Goal: Information Seeking & Learning: Learn about a topic

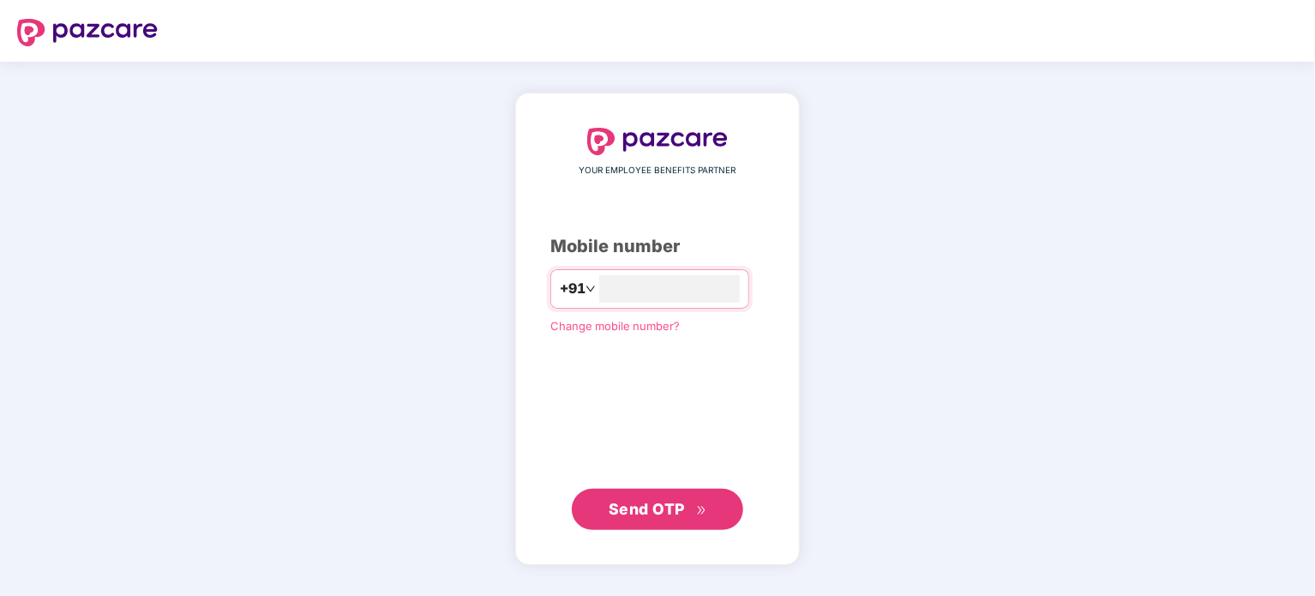
type input "**********"
click at [632, 517] on span "Send OTP" at bounding box center [658, 509] width 99 height 24
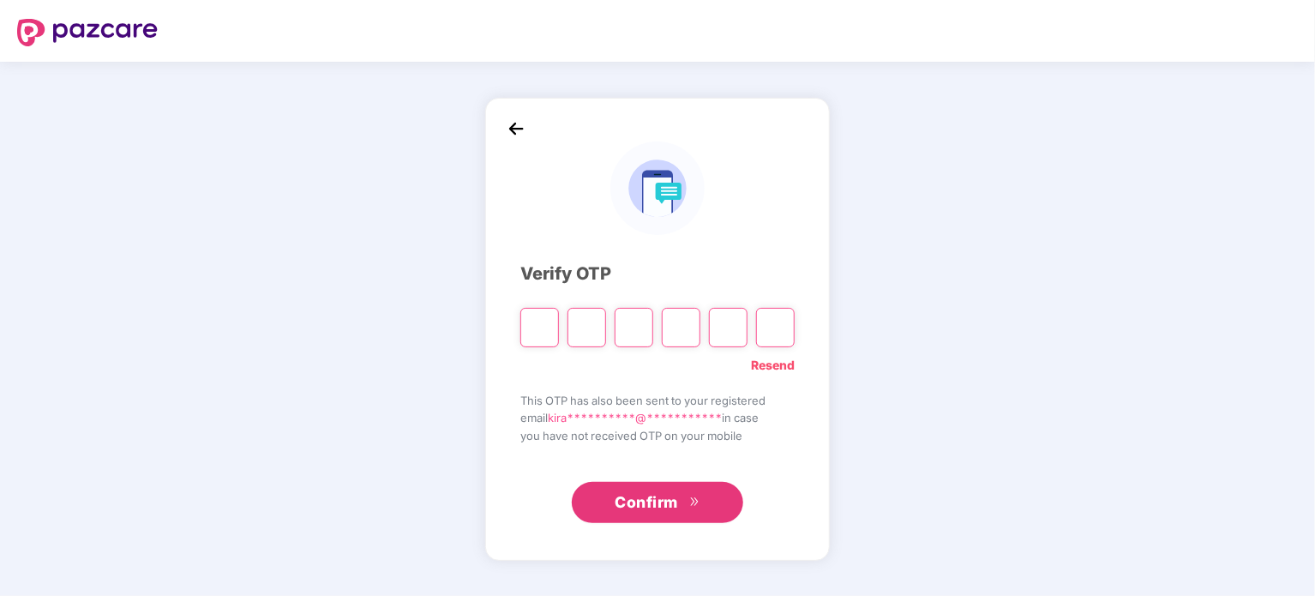
type input "*"
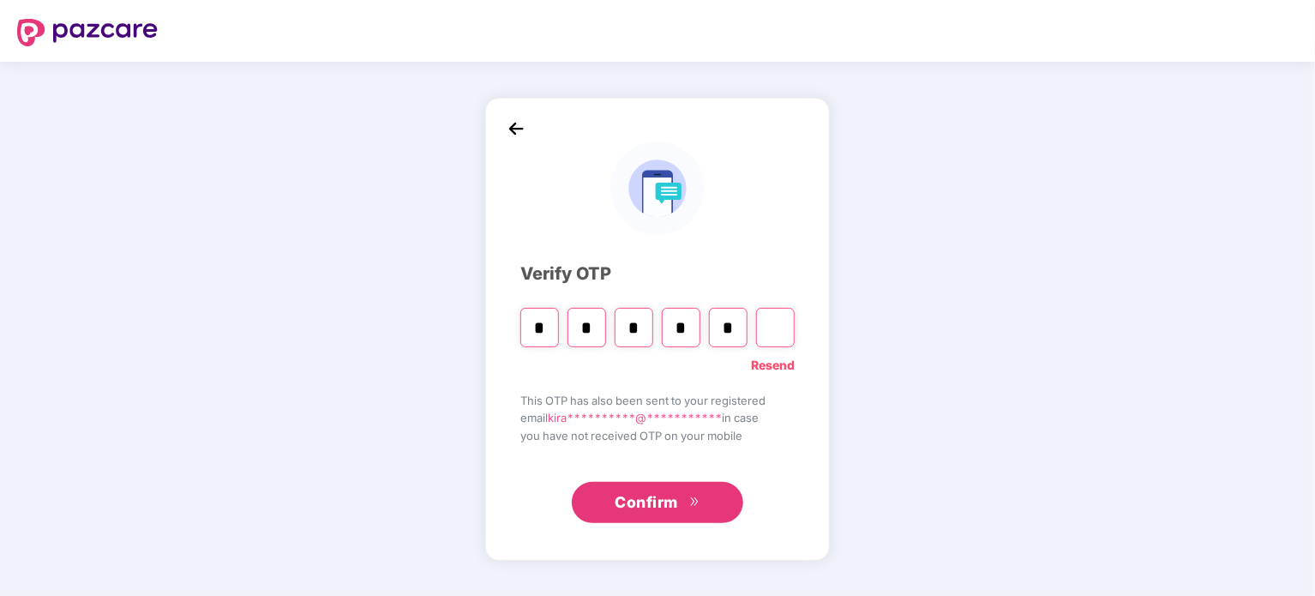
type input "*"
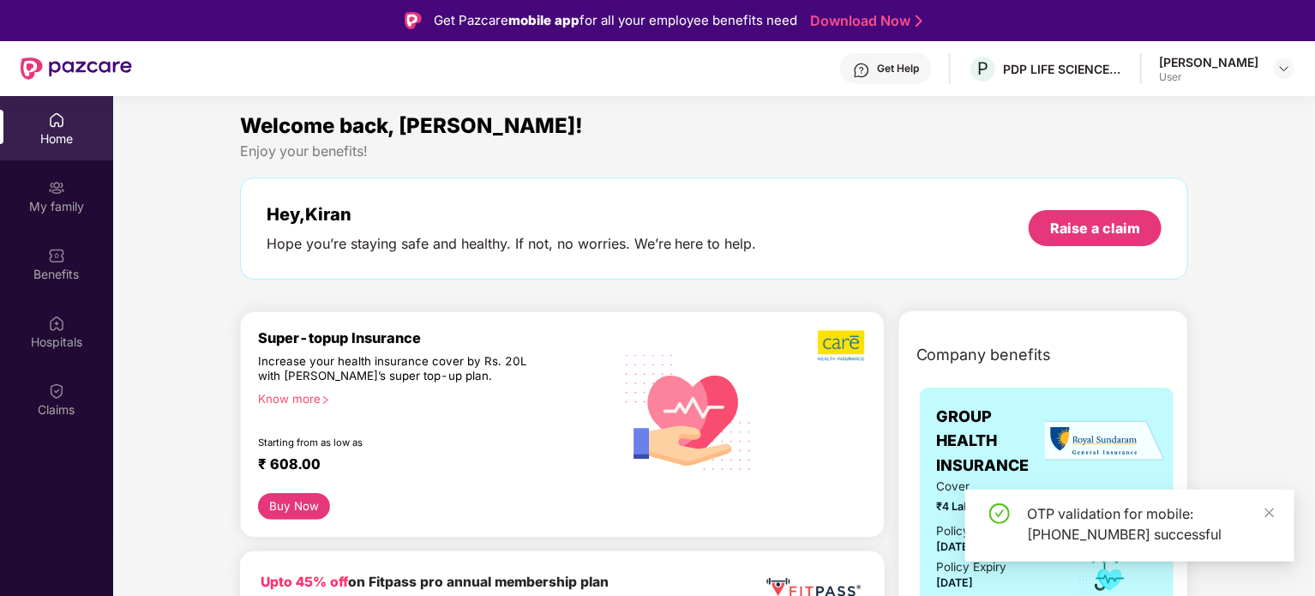
scroll to position [171, 0]
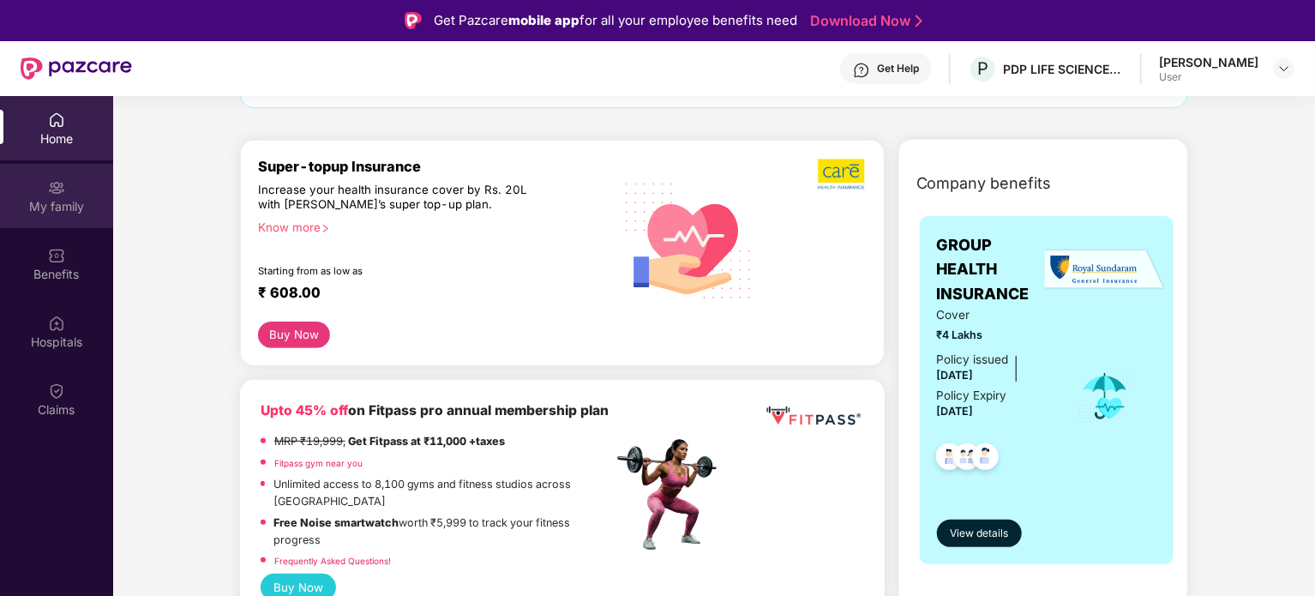
click at [59, 201] on div "My family" at bounding box center [56, 206] width 113 height 17
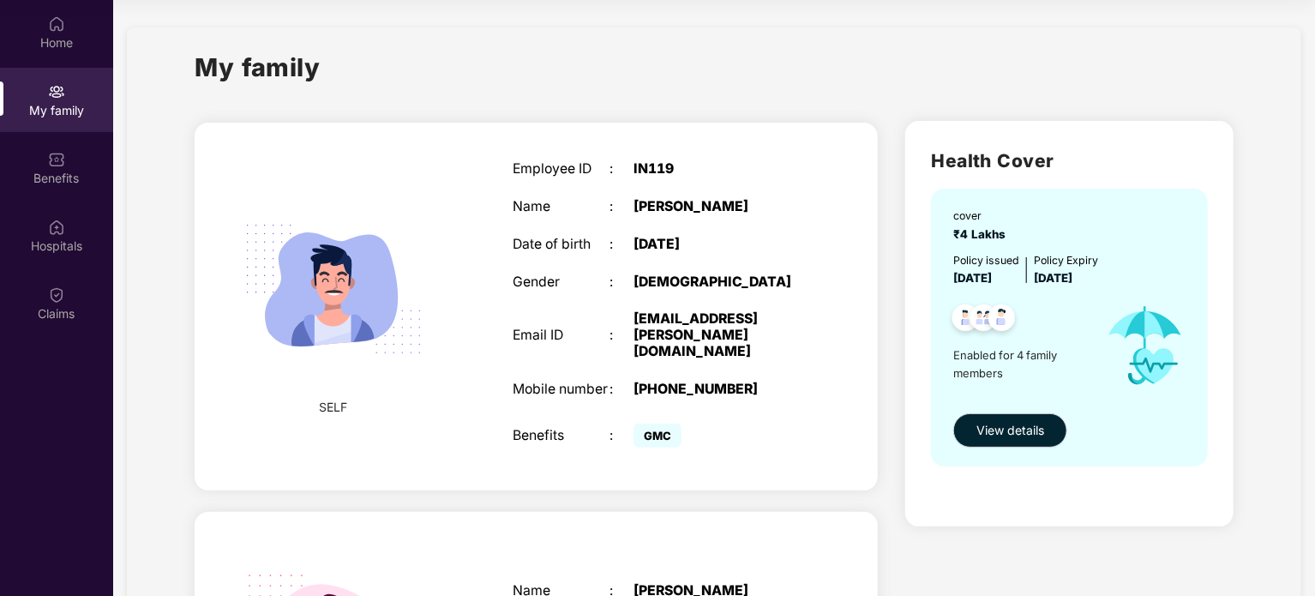
scroll to position [0, 0]
click at [628, 219] on div "Employee ID : IN119 Name : [PERSON_NAME] Date of birth : [DEMOGRAPHIC_DATA] Gen…" at bounding box center [657, 306] width 325 height 333
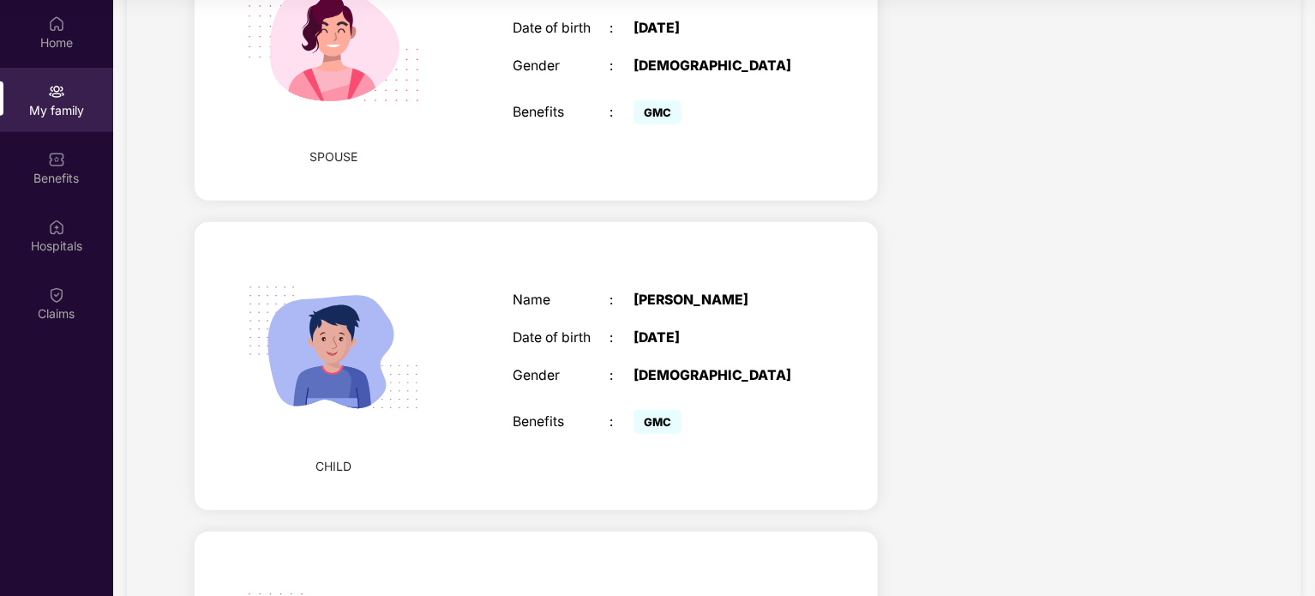
scroll to position [877, 0]
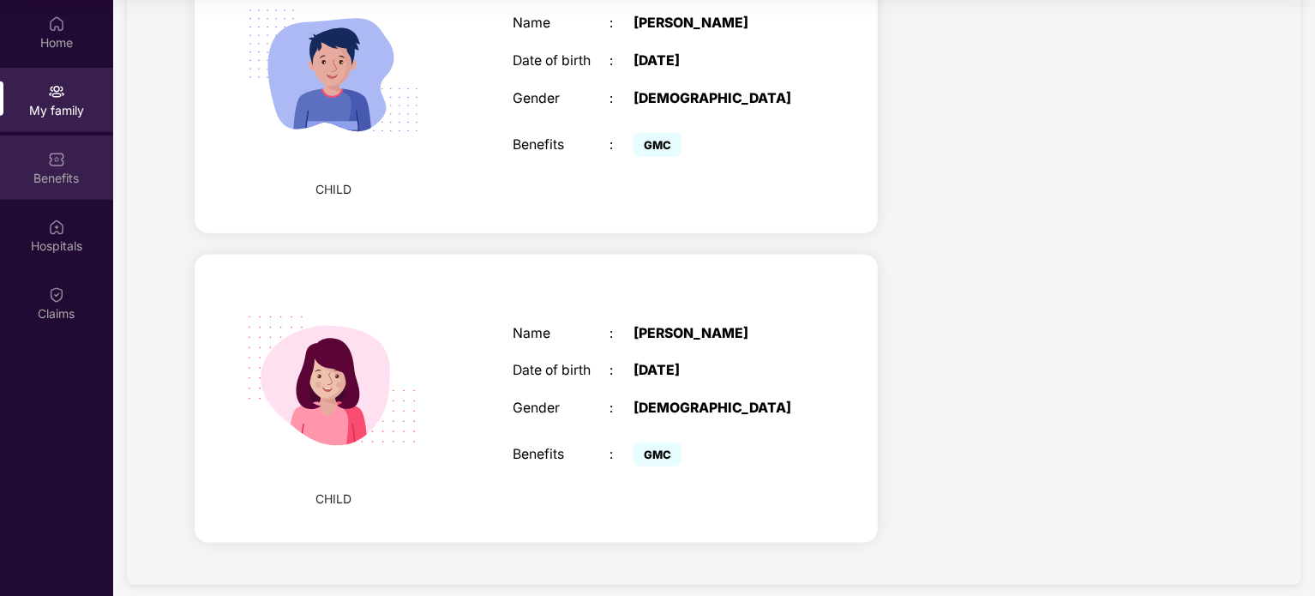
click at [48, 171] on div "Benefits" at bounding box center [56, 178] width 113 height 17
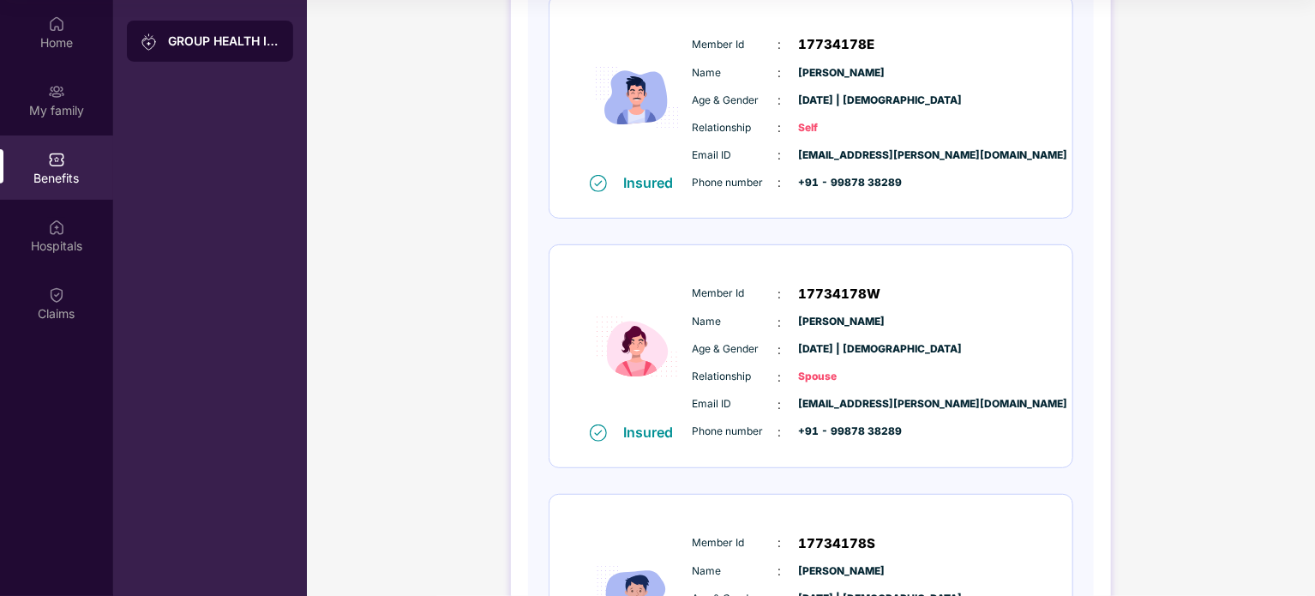
scroll to position [0, 0]
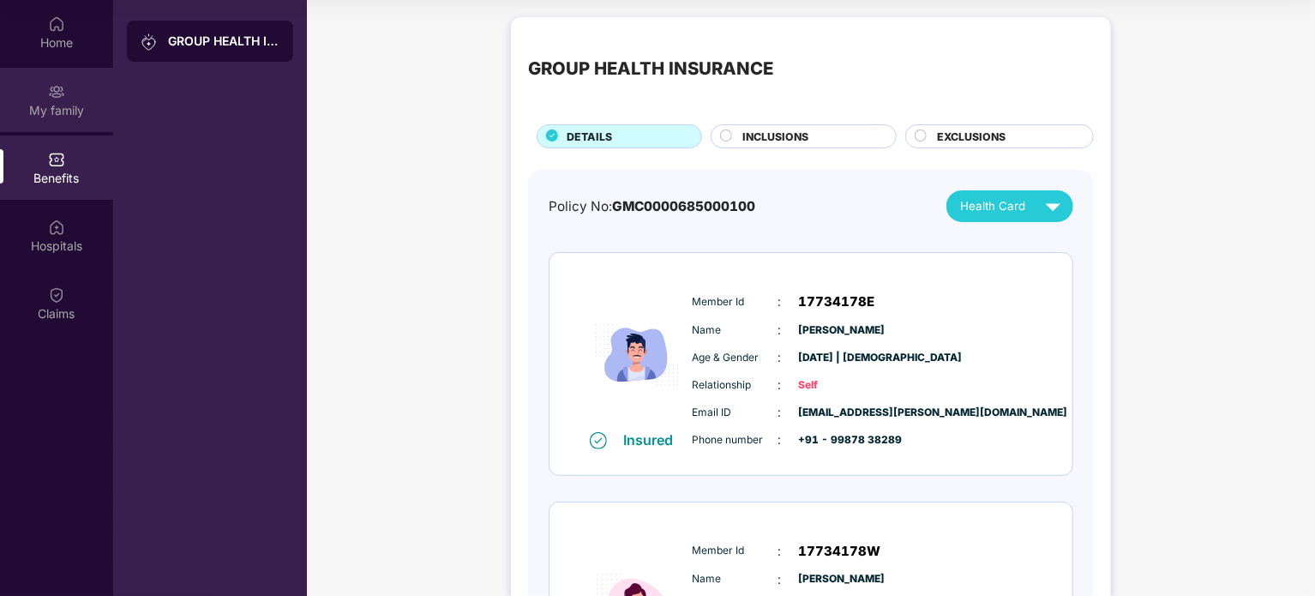
click at [33, 119] on div "My family" at bounding box center [56, 100] width 113 height 64
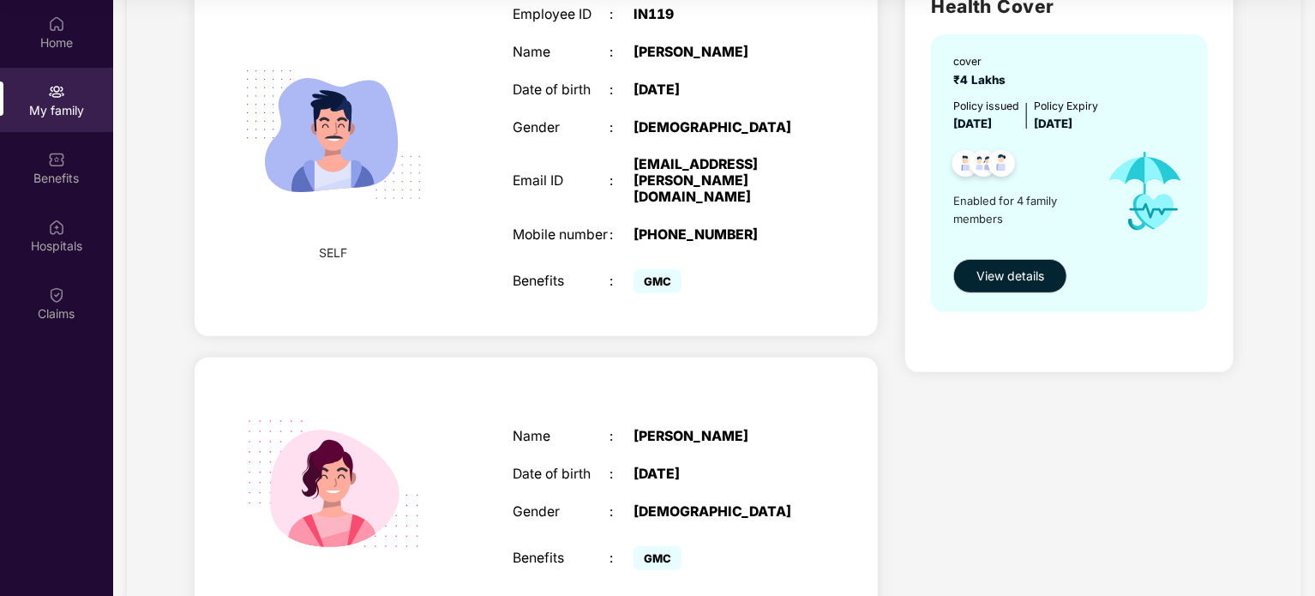
scroll to position [20, 0]
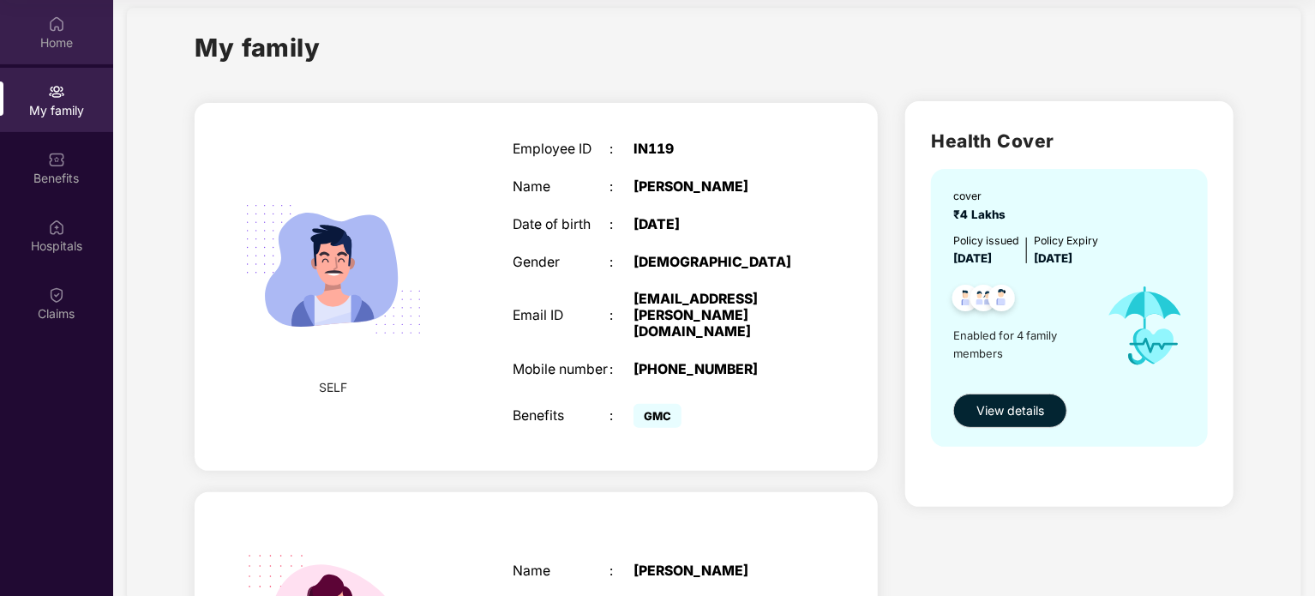
click at [69, 41] on div "Home" at bounding box center [56, 42] width 113 height 17
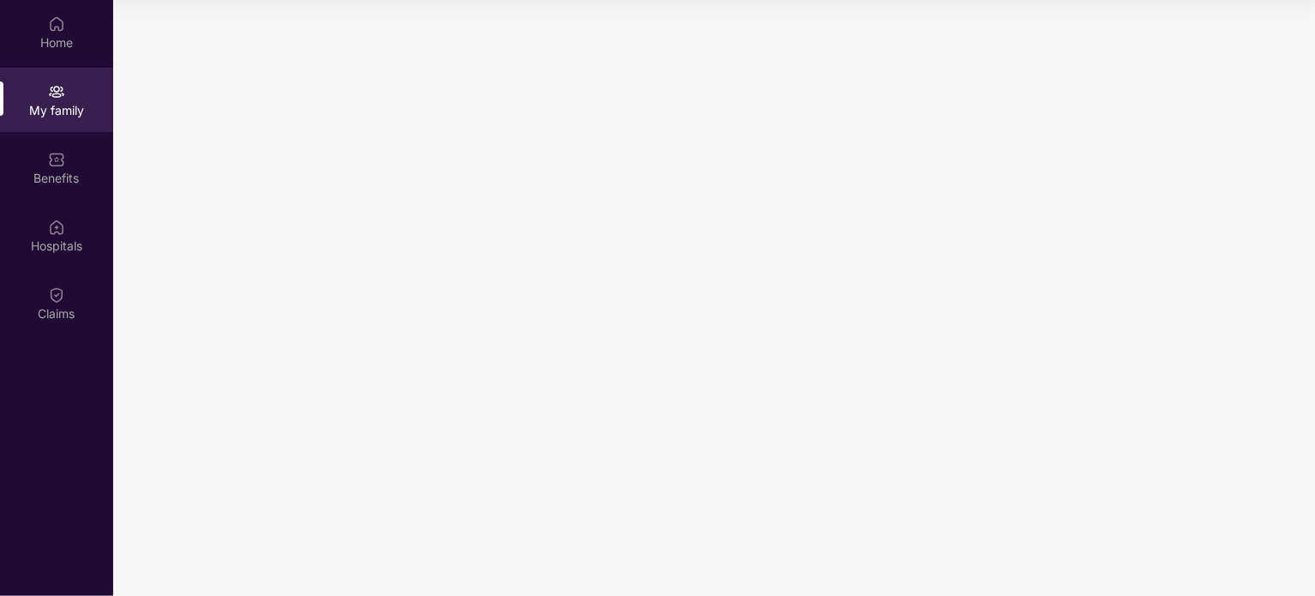
scroll to position [0, 0]
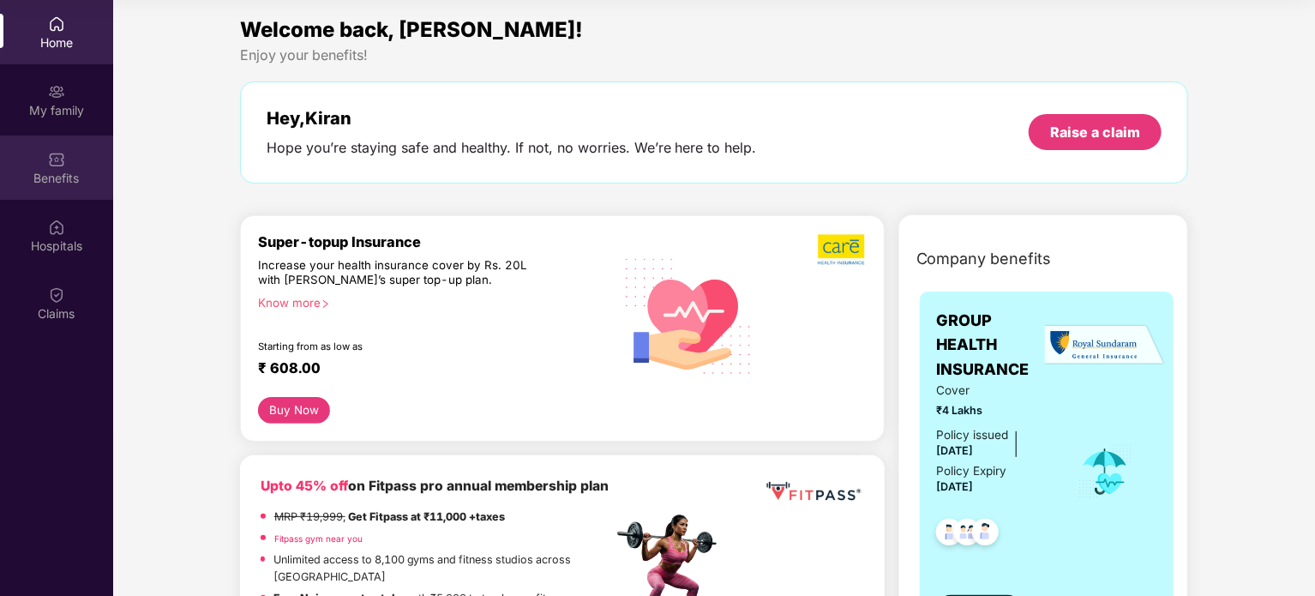
click at [64, 165] on img at bounding box center [56, 159] width 17 height 17
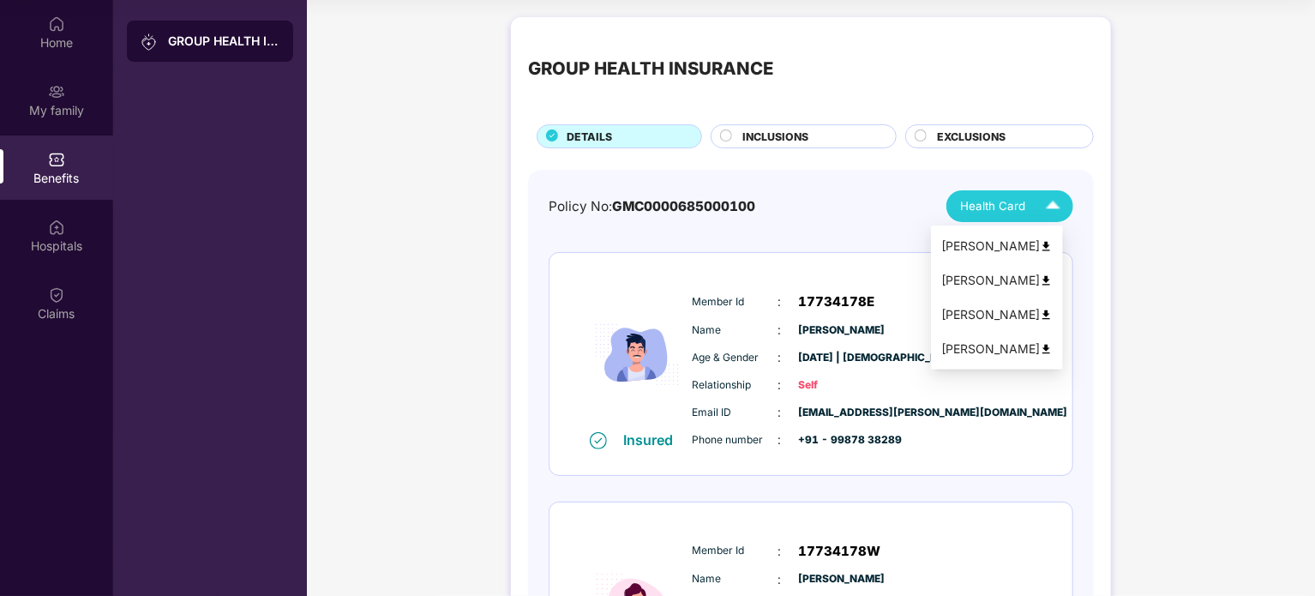
click at [1005, 211] on span "Health Card" at bounding box center [992, 206] width 65 height 18
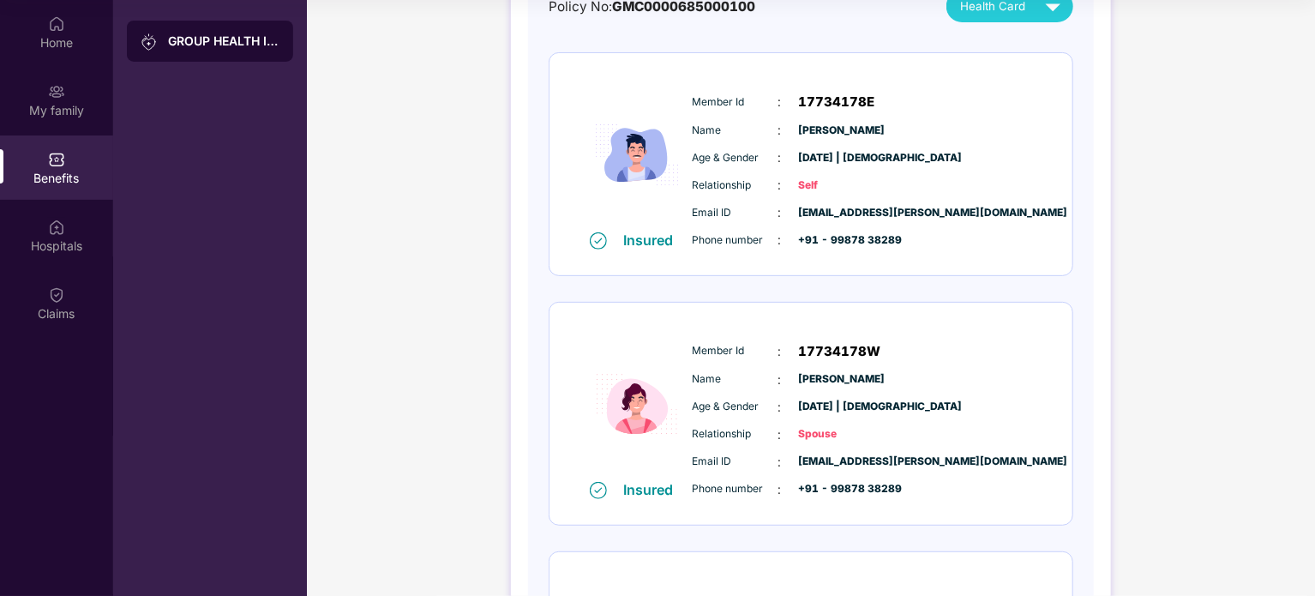
scroll to position [131, 0]
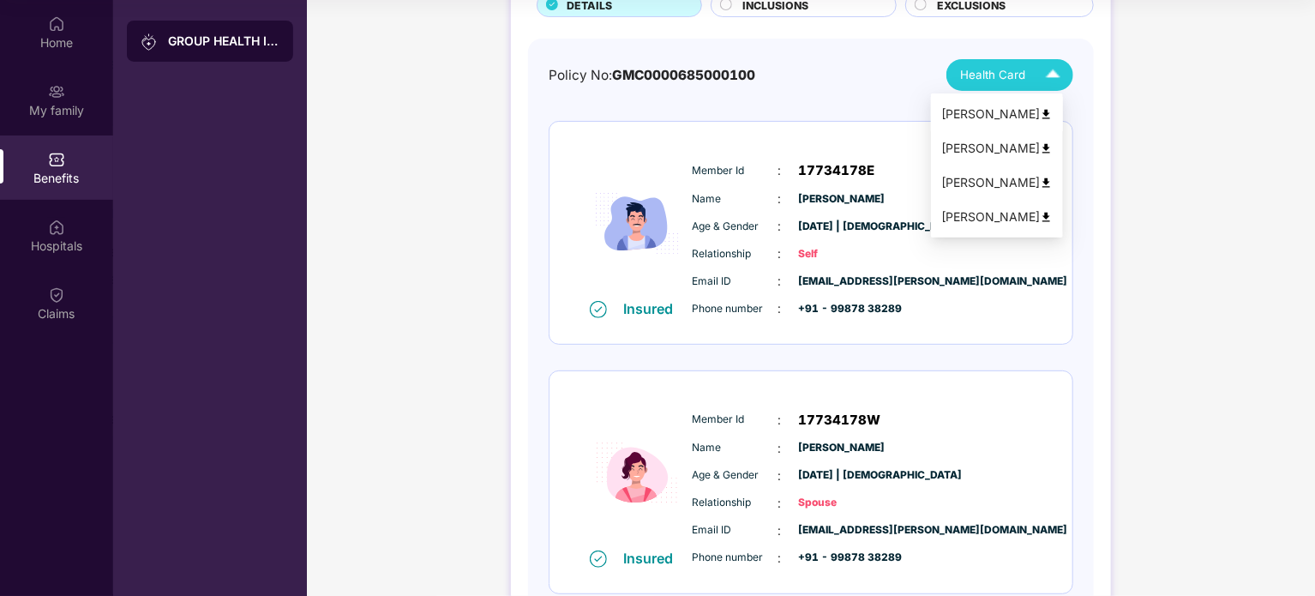
click at [1012, 112] on div "[PERSON_NAME]" at bounding box center [996, 114] width 111 height 19
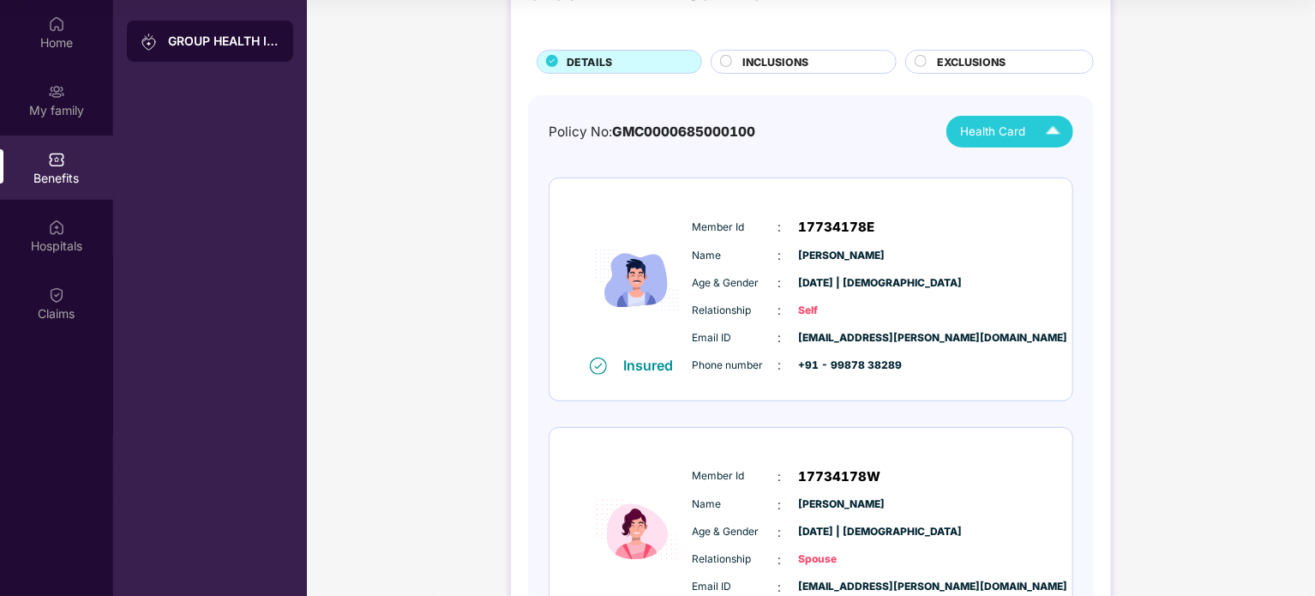
scroll to position [45, 0]
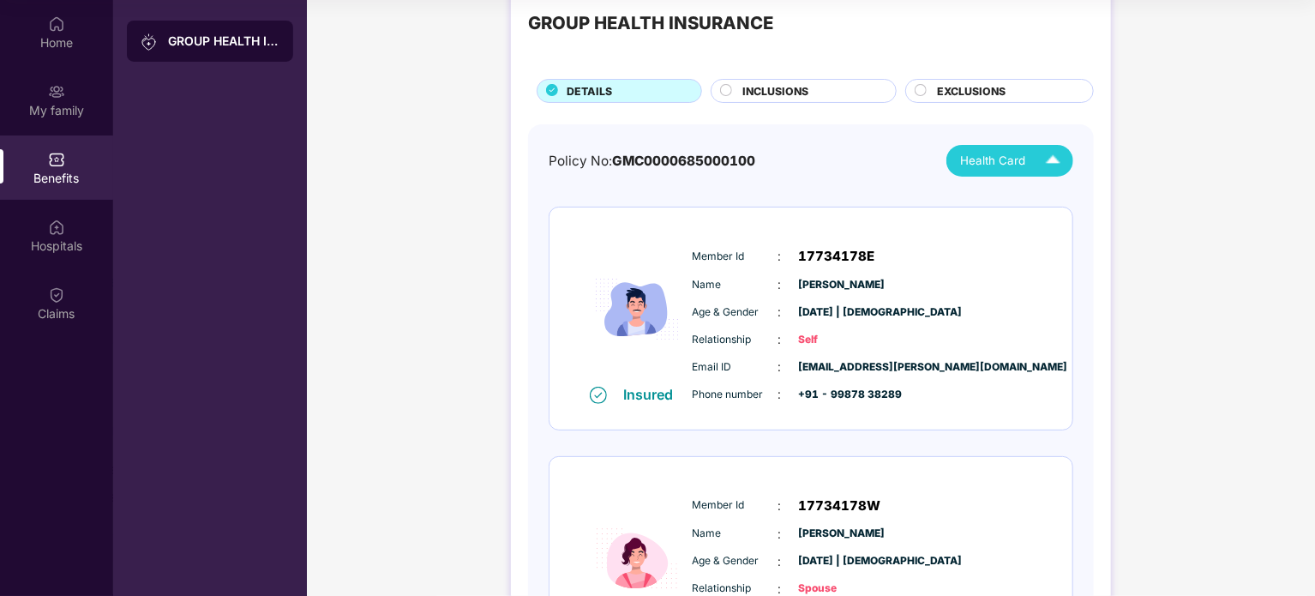
click at [787, 87] on span "INCLUSIONS" at bounding box center [775, 91] width 66 height 16
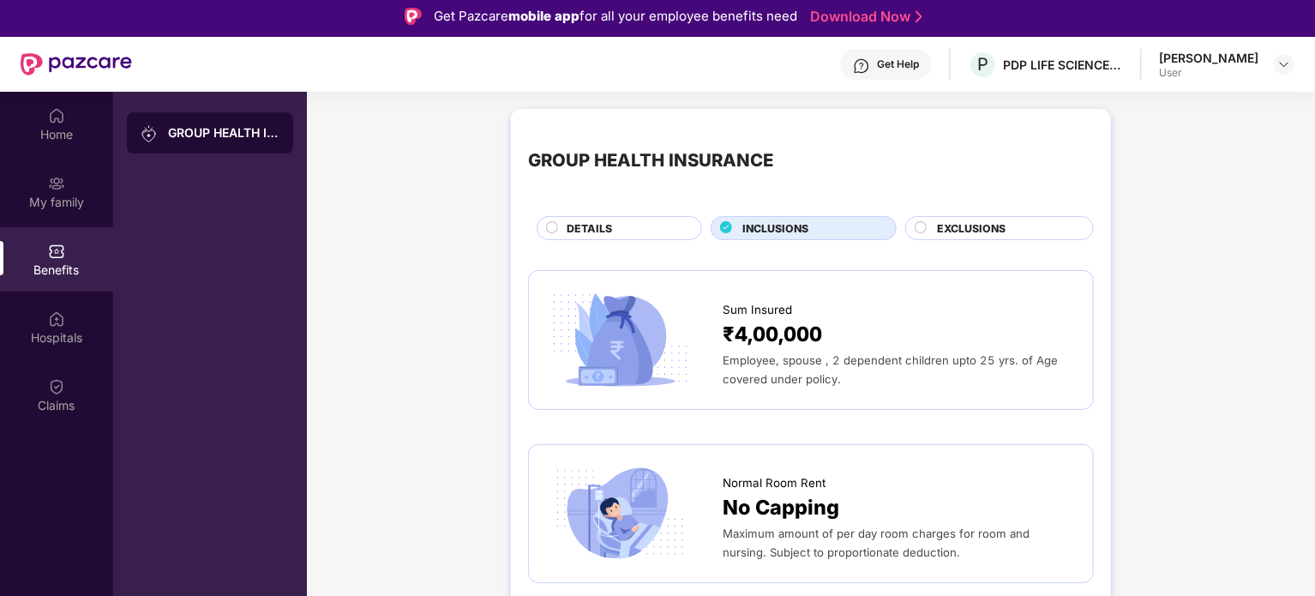
scroll to position [0, 0]
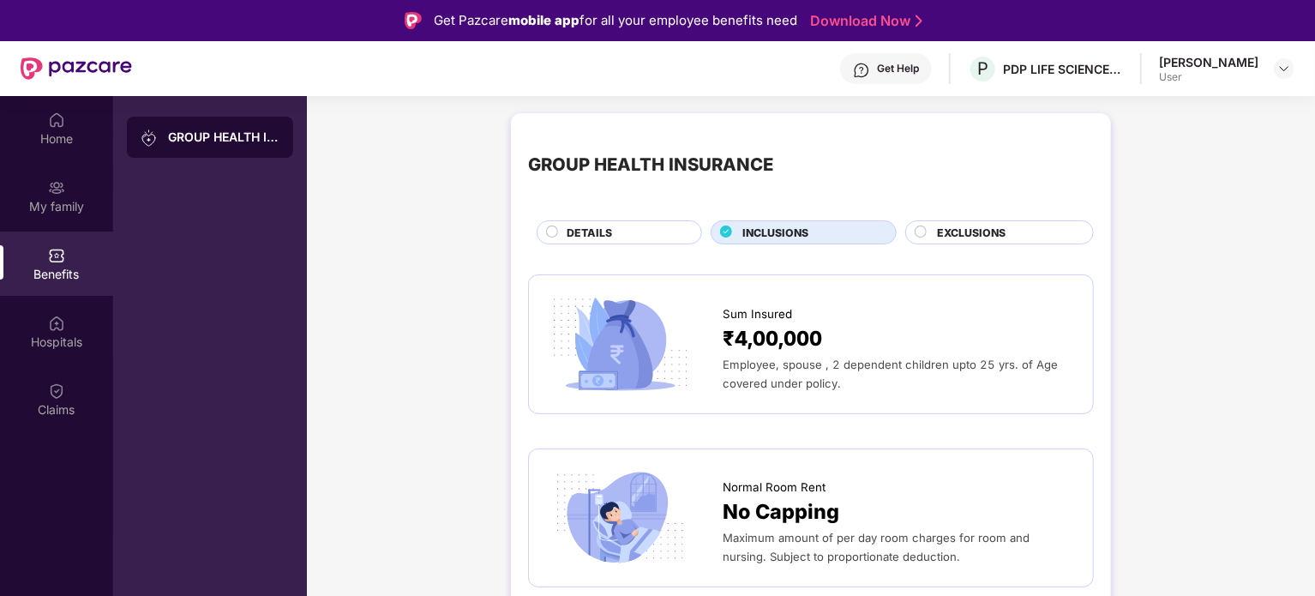
click at [1002, 220] on div "EXCLUSIONS" at bounding box center [999, 232] width 189 height 24
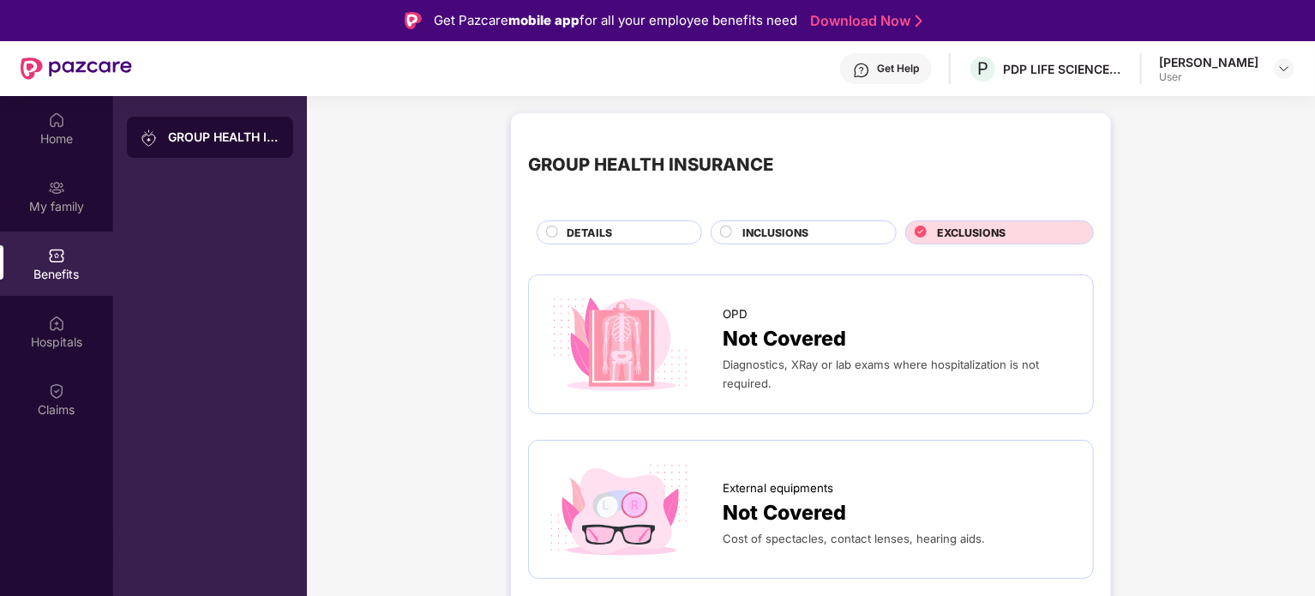
click at [626, 231] on div "DETAILS" at bounding box center [625, 234] width 135 height 19
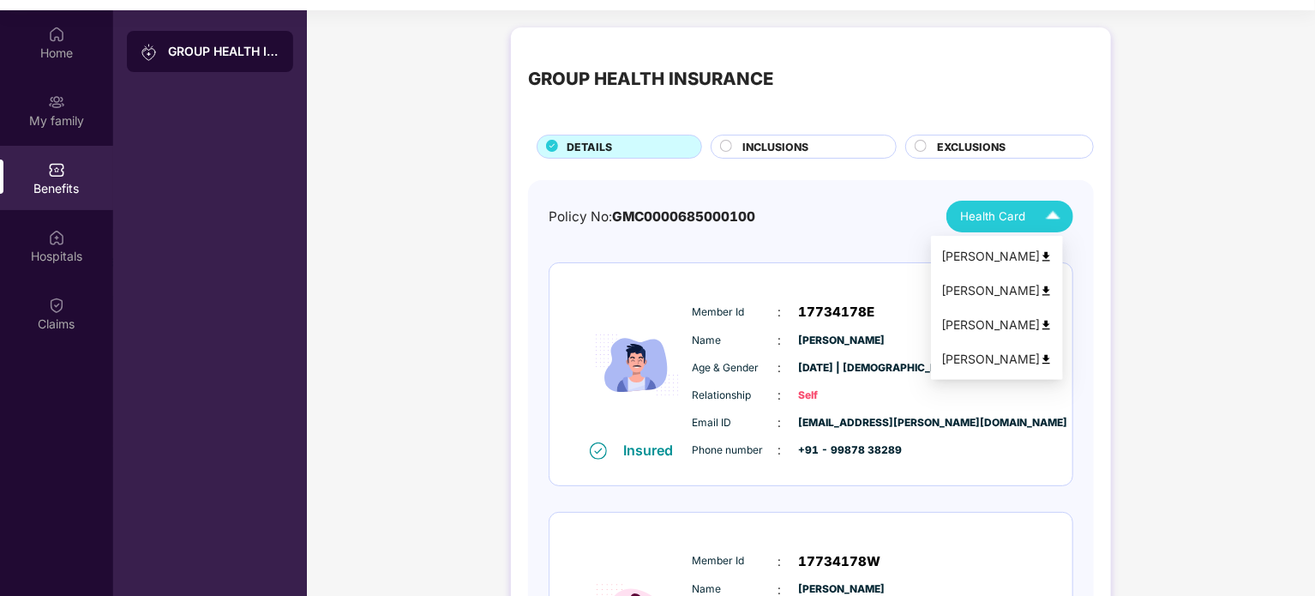
click at [1053, 219] on img at bounding box center [1053, 216] width 30 height 30
drag, startPoint x: 985, startPoint y: 291, endPoint x: 995, endPoint y: 291, distance: 10.3
click at [987, 291] on div "[PERSON_NAME]" at bounding box center [996, 290] width 111 height 19
click at [995, 219] on span "Health Card" at bounding box center [992, 216] width 65 height 18
click at [1011, 218] on span "Health Card" at bounding box center [992, 216] width 65 height 18
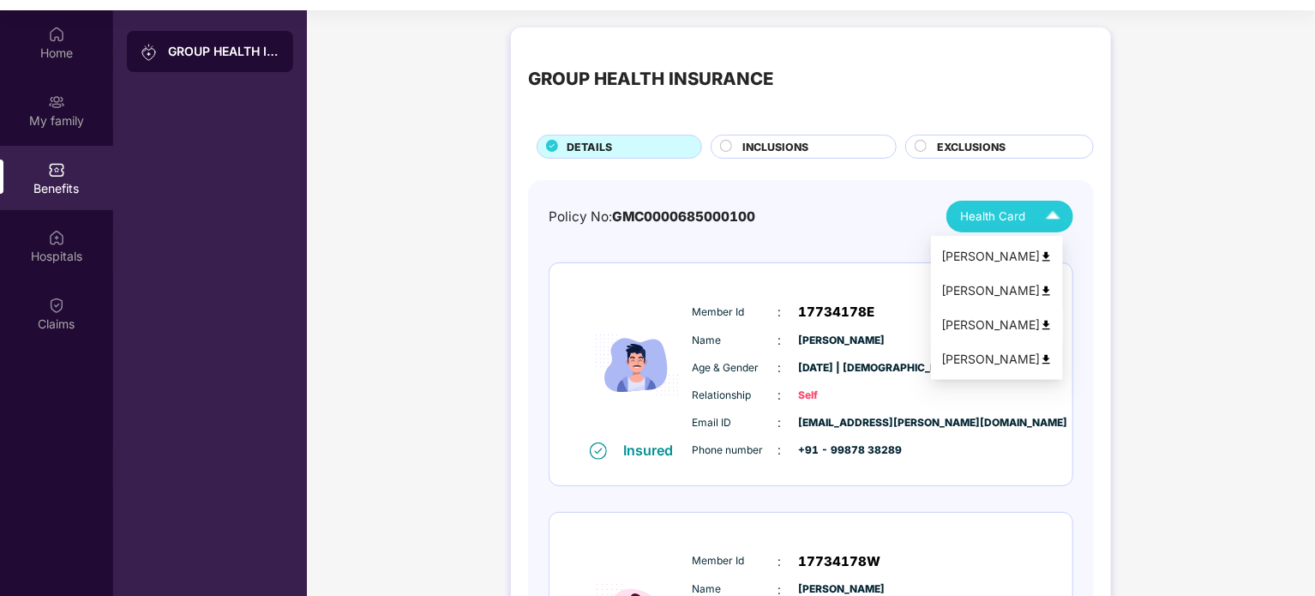
click at [999, 327] on div "[PERSON_NAME]" at bounding box center [996, 324] width 111 height 19
click at [986, 364] on div "[PERSON_NAME]" at bounding box center [996, 359] width 111 height 19
